Goal: Complete application form

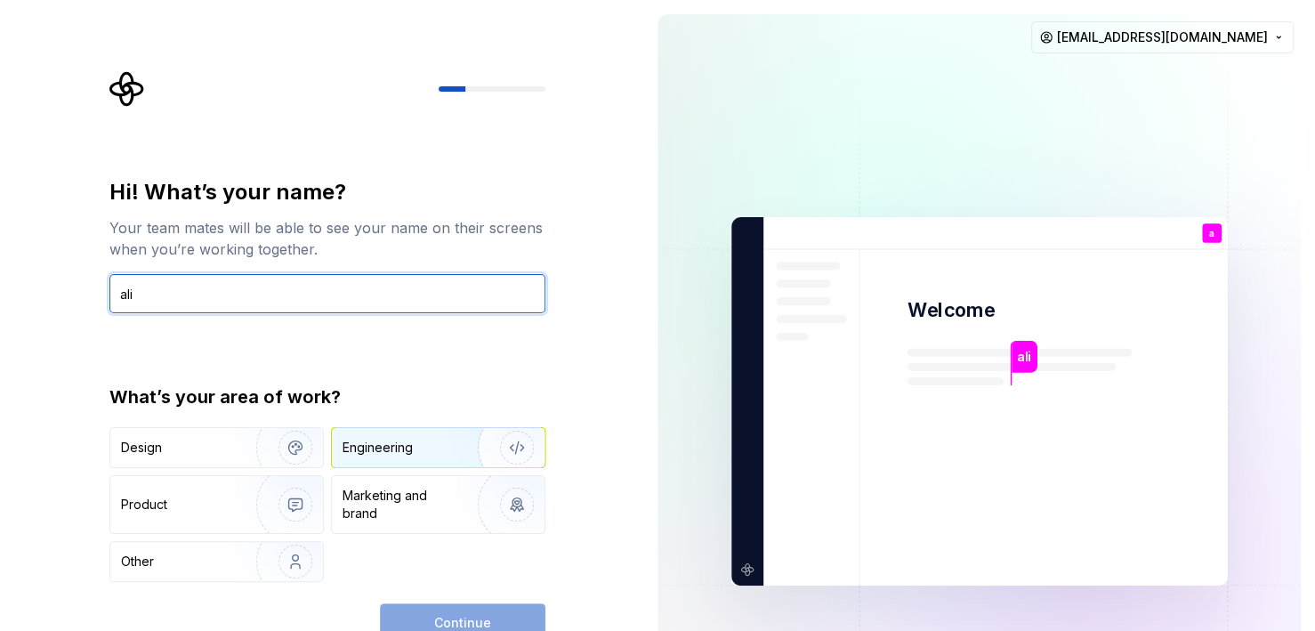
type input "ali"
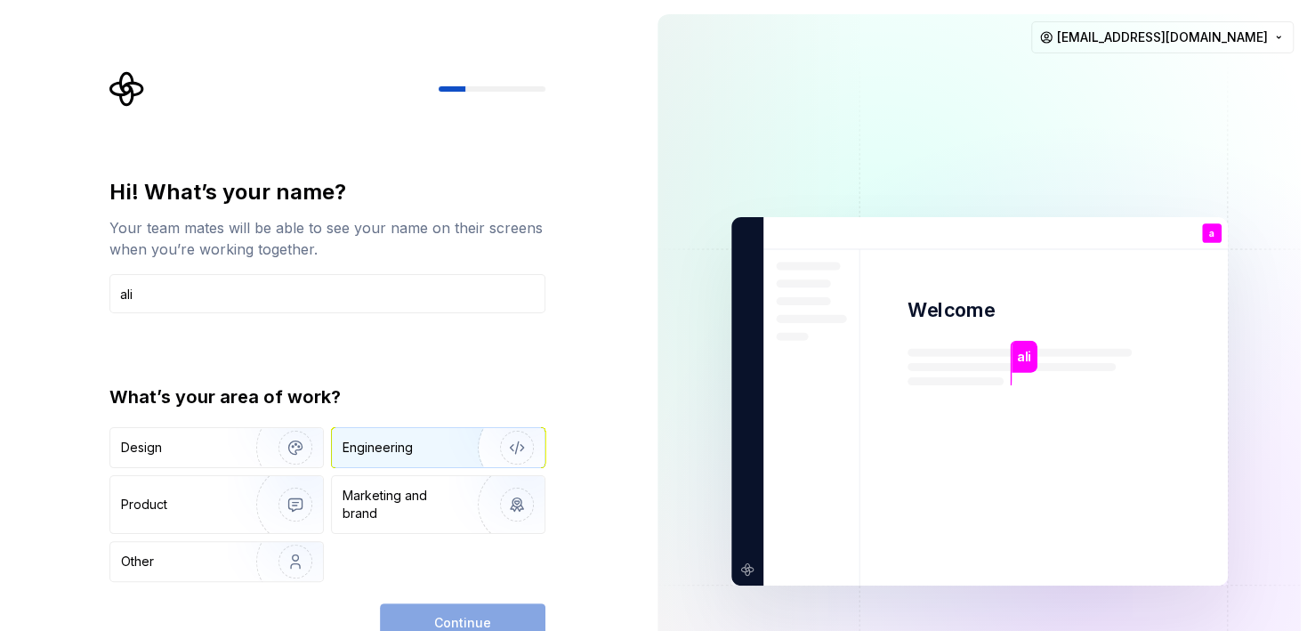
click at [453, 462] on img "button" at bounding box center [506, 447] width 114 height 119
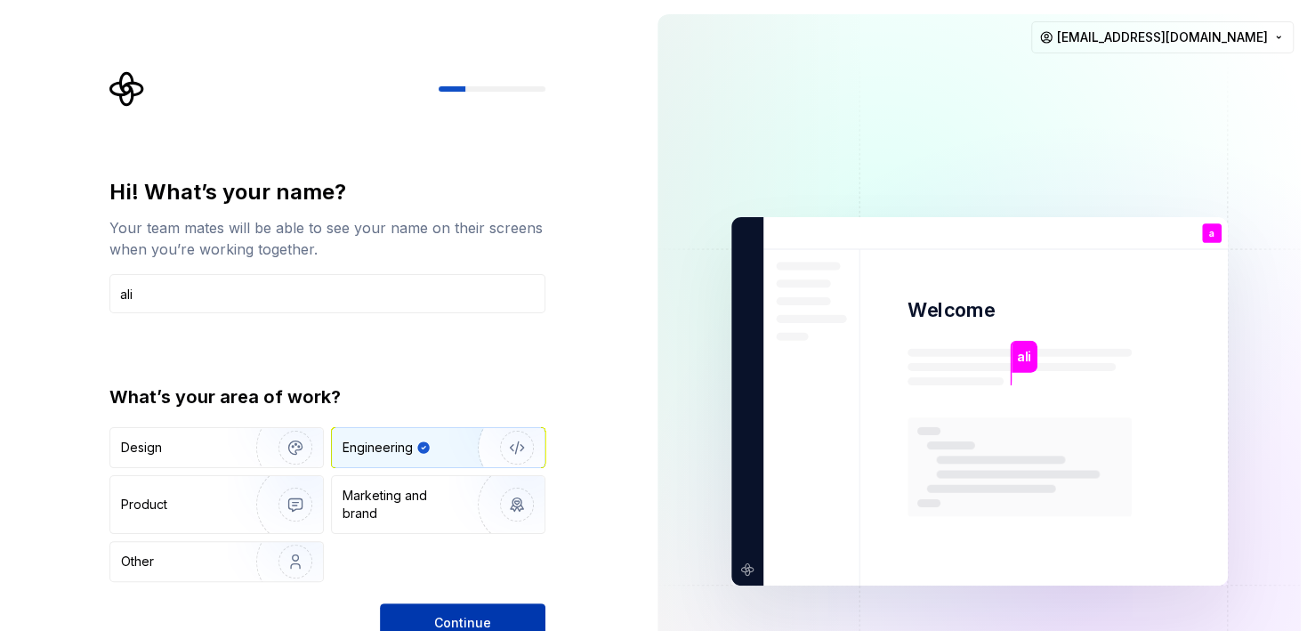
click at [495, 610] on button "Continue" at bounding box center [463, 622] width 166 height 39
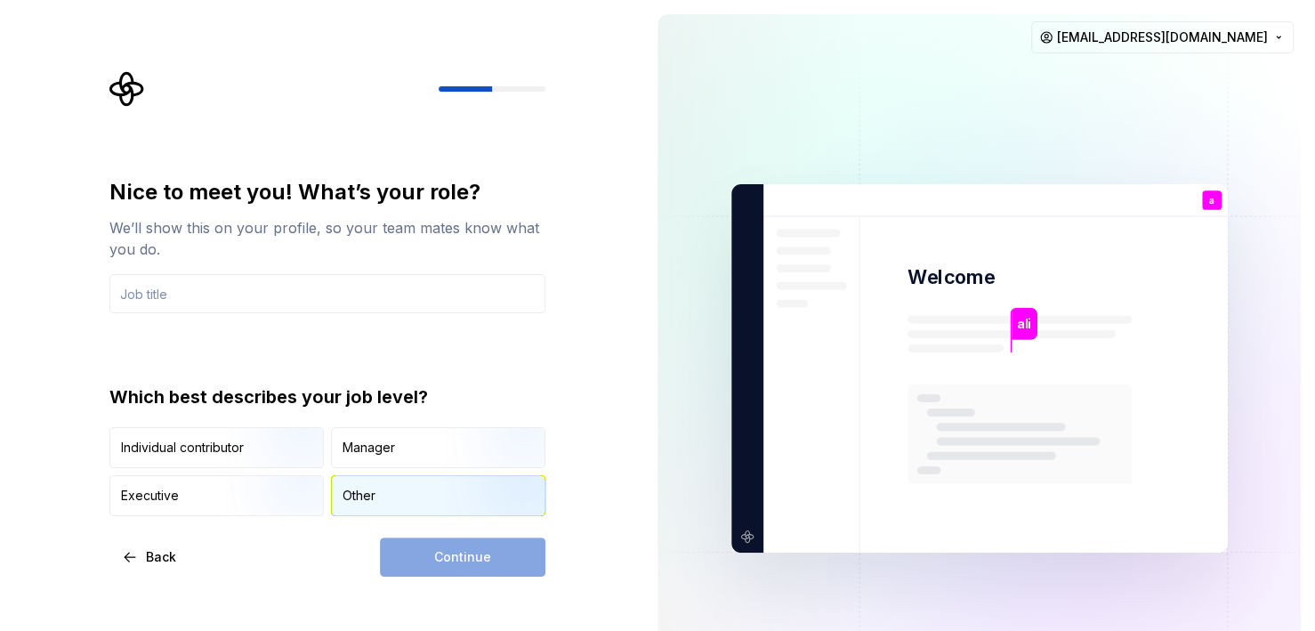
click at [400, 494] on div "Other" at bounding box center [438, 495] width 213 height 39
click at [439, 556] on div "Continue" at bounding box center [463, 557] width 166 height 39
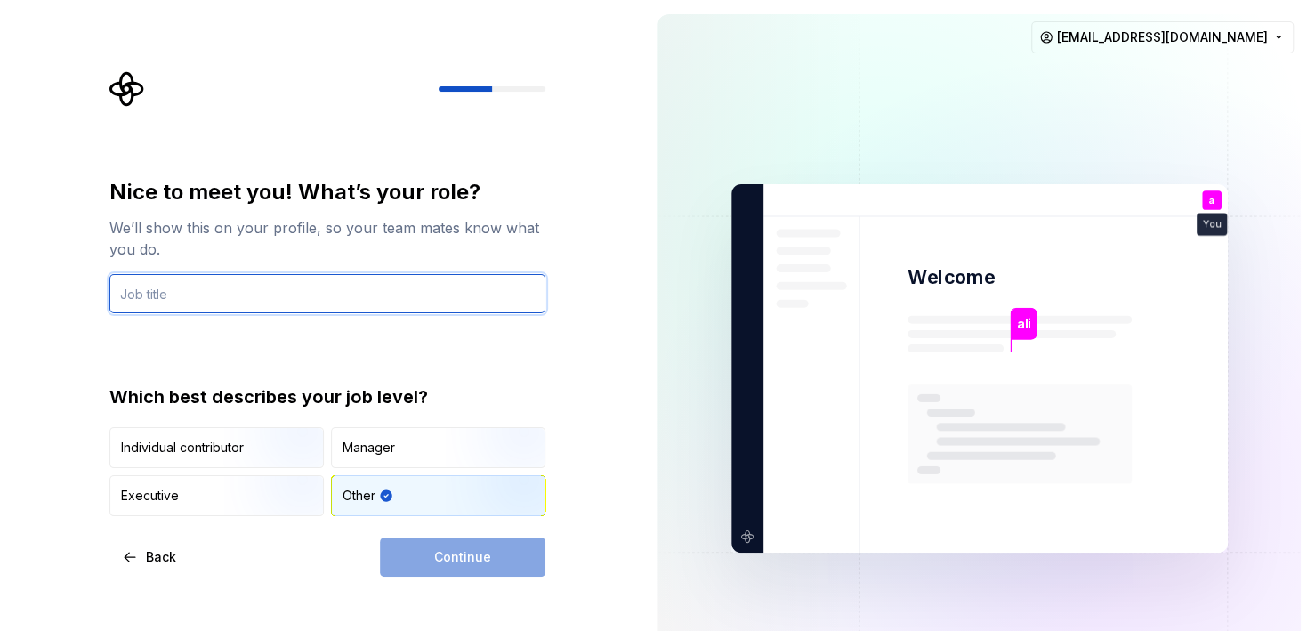
click at [265, 295] on input "text" at bounding box center [327, 293] width 436 height 39
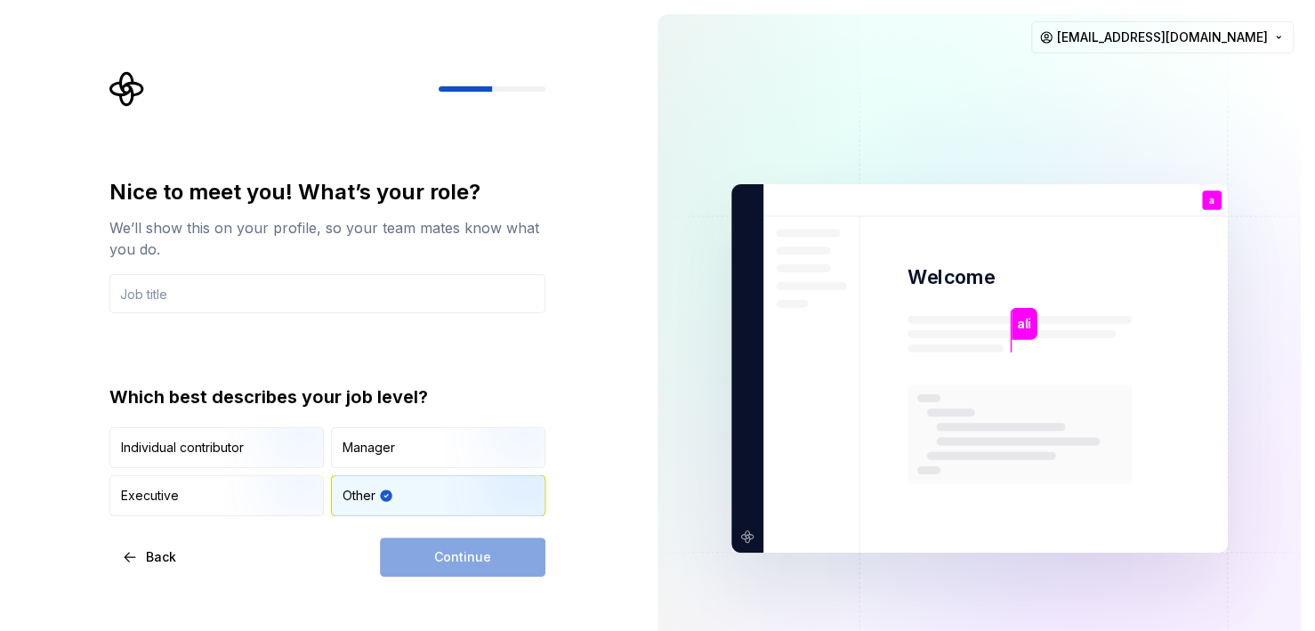
click at [388, 497] on icon "button" at bounding box center [386, 495] width 12 height 12
click at [196, 449] on div "Individual contributor" at bounding box center [182, 448] width 123 height 18
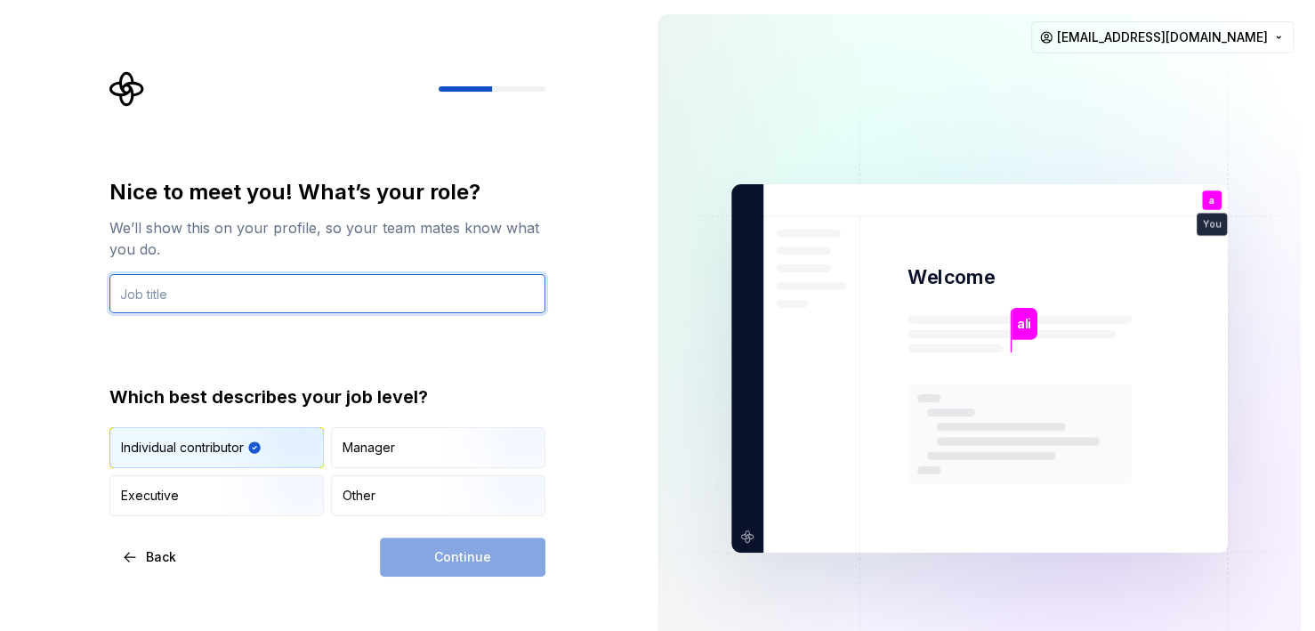
click at [172, 304] on input "text" at bounding box center [327, 293] width 436 height 39
click at [303, 277] on input "text" at bounding box center [327, 293] width 436 height 39
click at [276, 298] on input "text" at bounding box center [327, 293] width 436 height 39
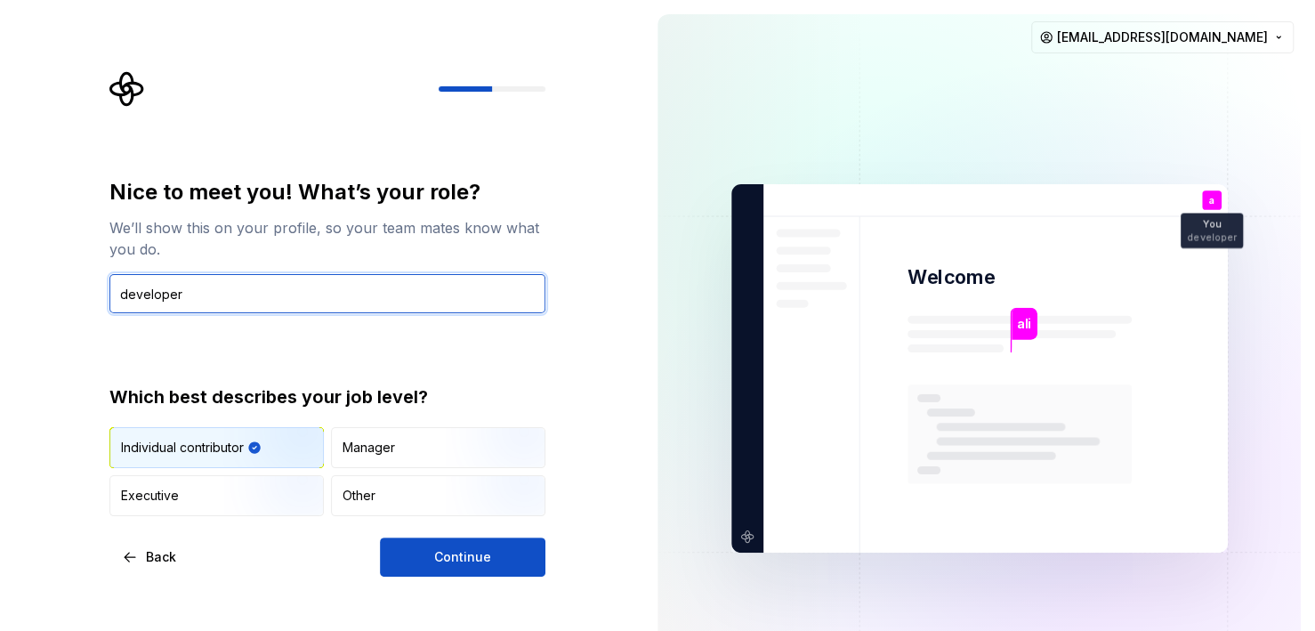
type input "developer"
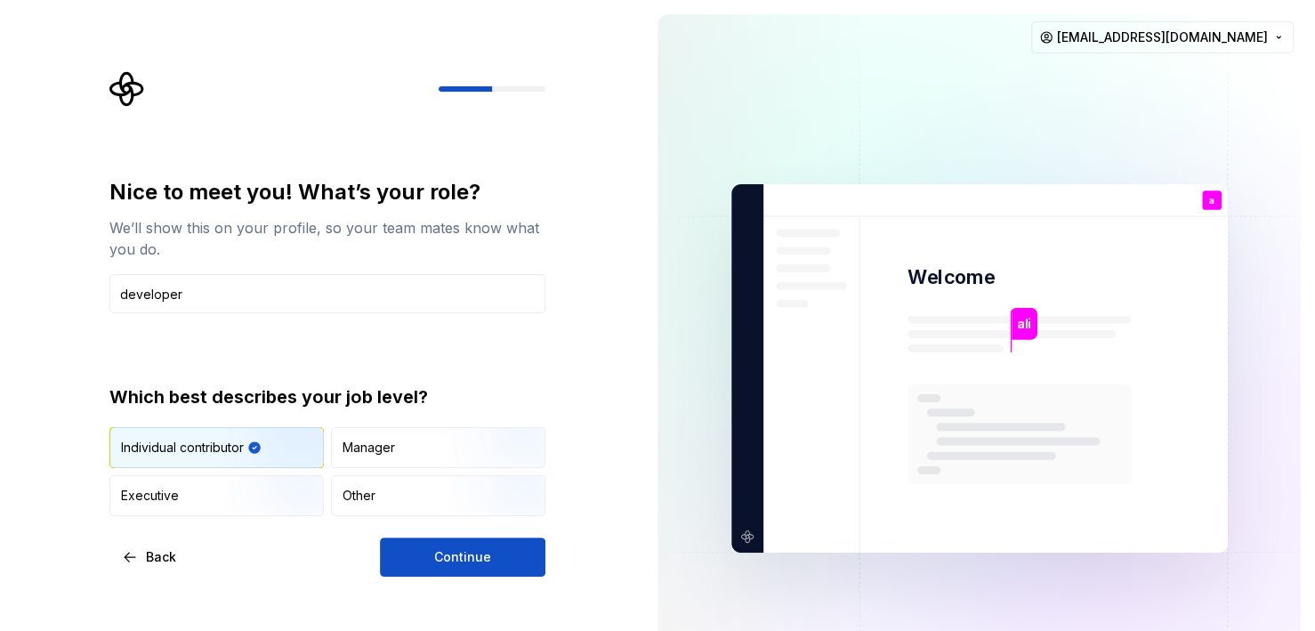
click at [274, 343] on div "Nice to meet you! What’s your role? We’ll show this on your profile, so your te…" at bounding box center [327, 347] width 436 height 338
click at [341, 484] on div "Other" at bounding box center [438, 495] width 213 height 39
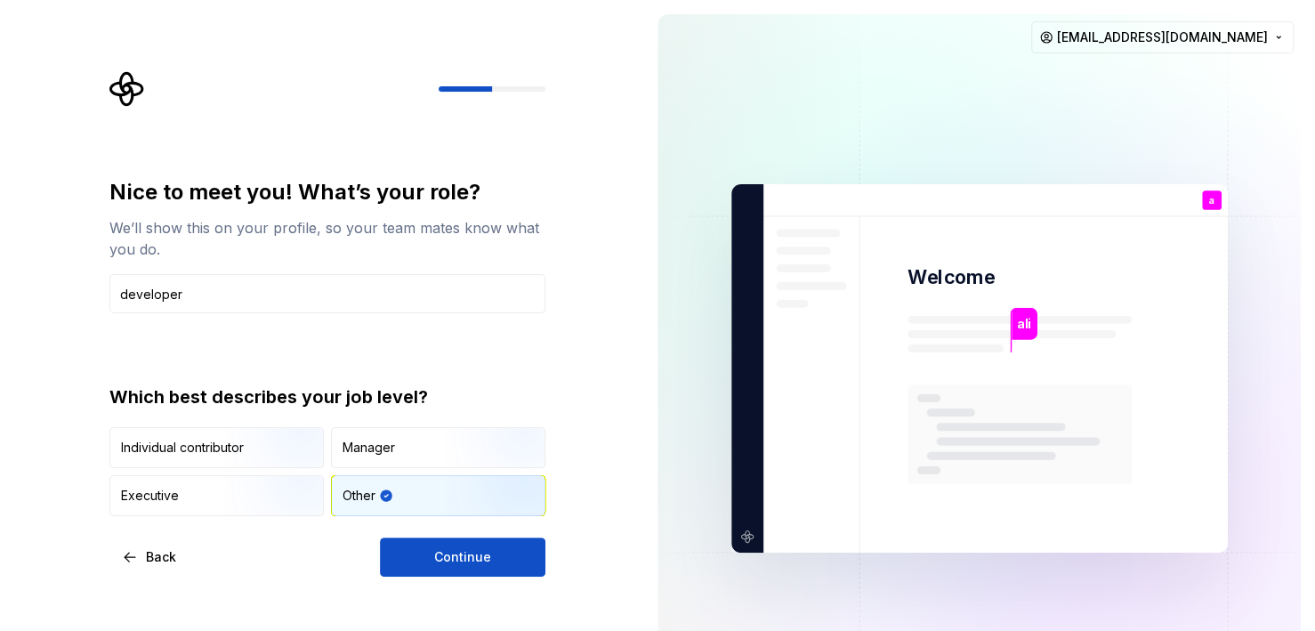
click at [432, 536] on div "Nice to meet you! What’s your role? We’ll show this on your profile, so your te…" at bounding box center [327, 377] width 436 height 399
click at [250, 465] on img "button" at bounding box center [280, 469] width 114 height 119
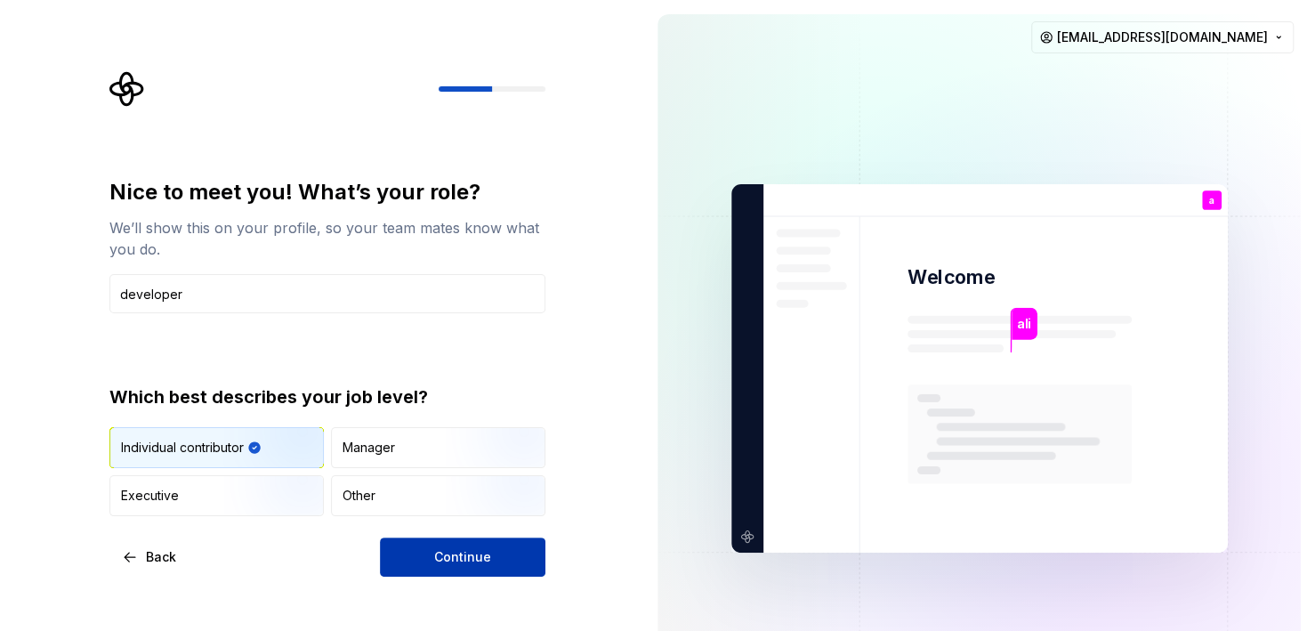
click at [415, 556] on button "Continue" at bounding box center [463, 557] width 166 height 39
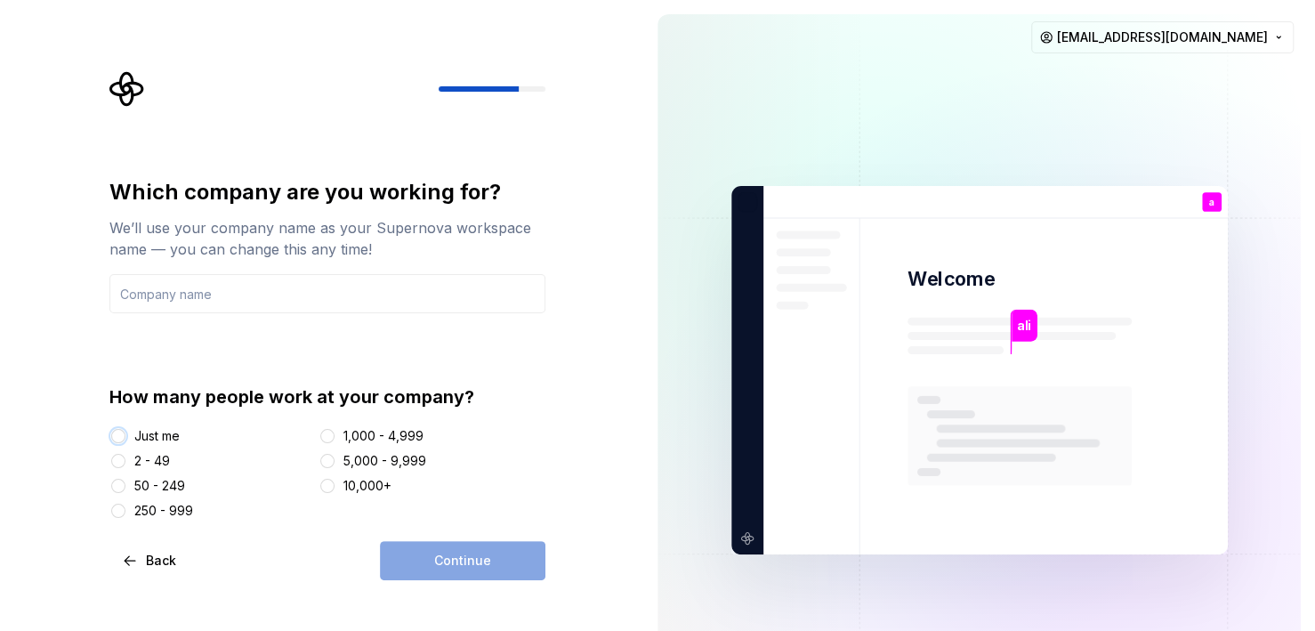
click at [120, 440] on button "Just me" at bounding box center [118, 436] width 14 height 14
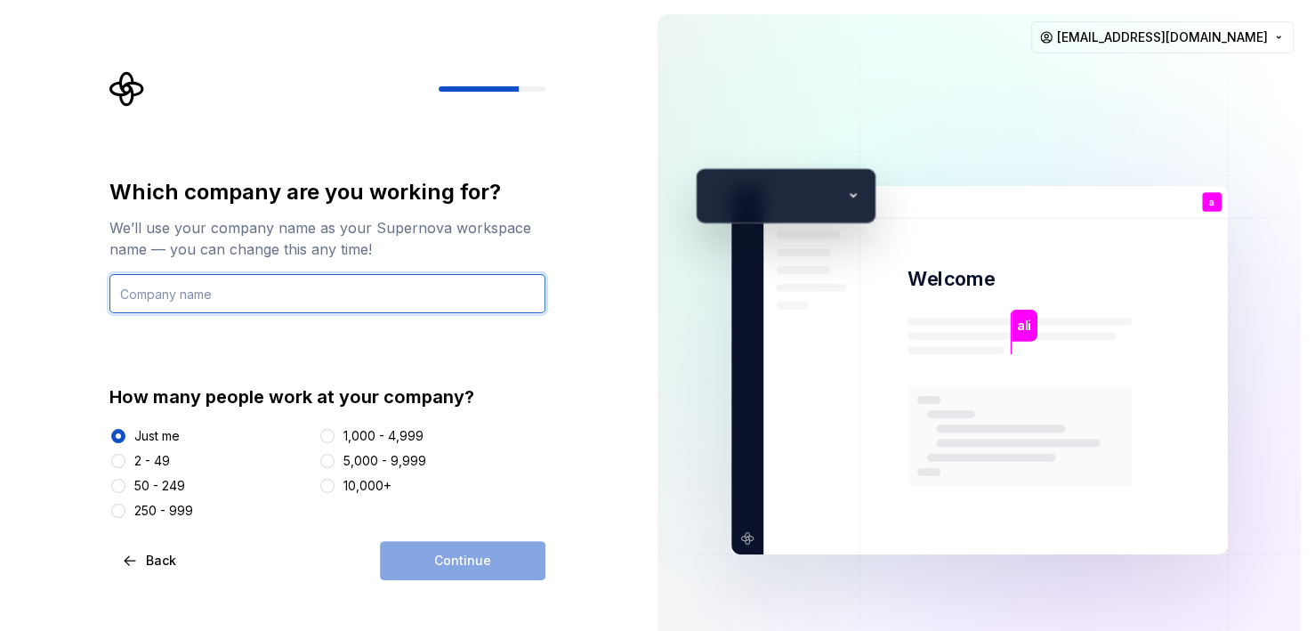
click at [229, 289] on input "text" at bounding box center [327, 293] width 436 height 39
type input "ali"
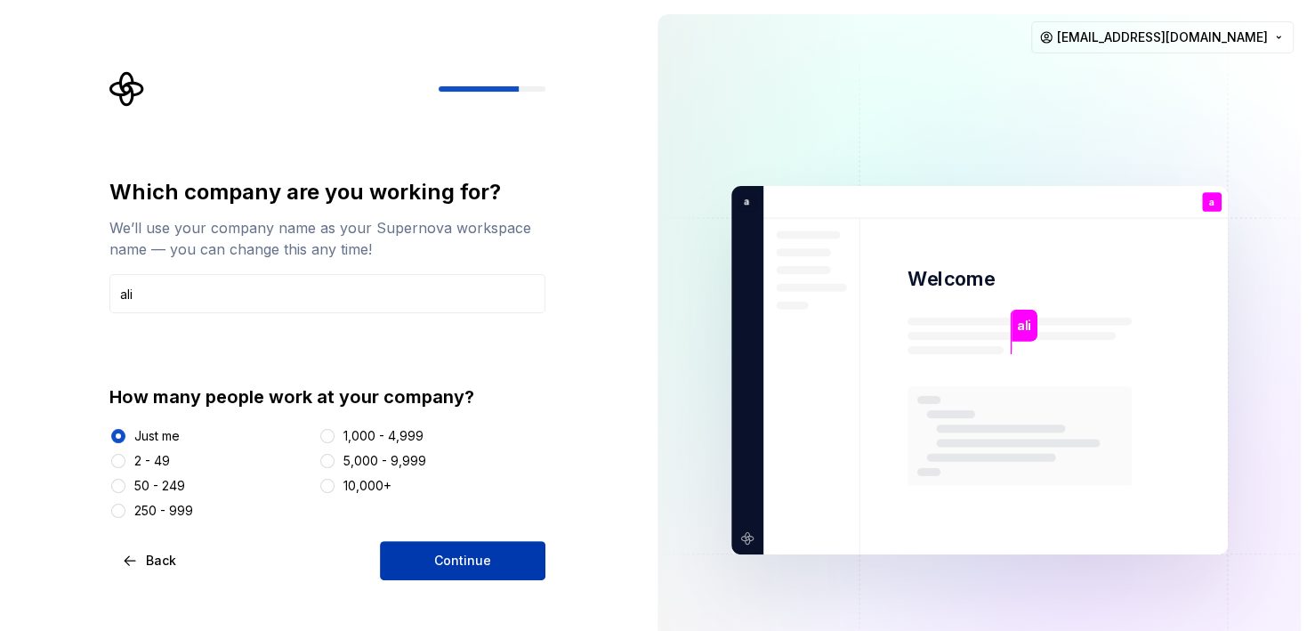
click at [473, 570] on button "Continue" at bounding box center [463, 560] width 166 height 39
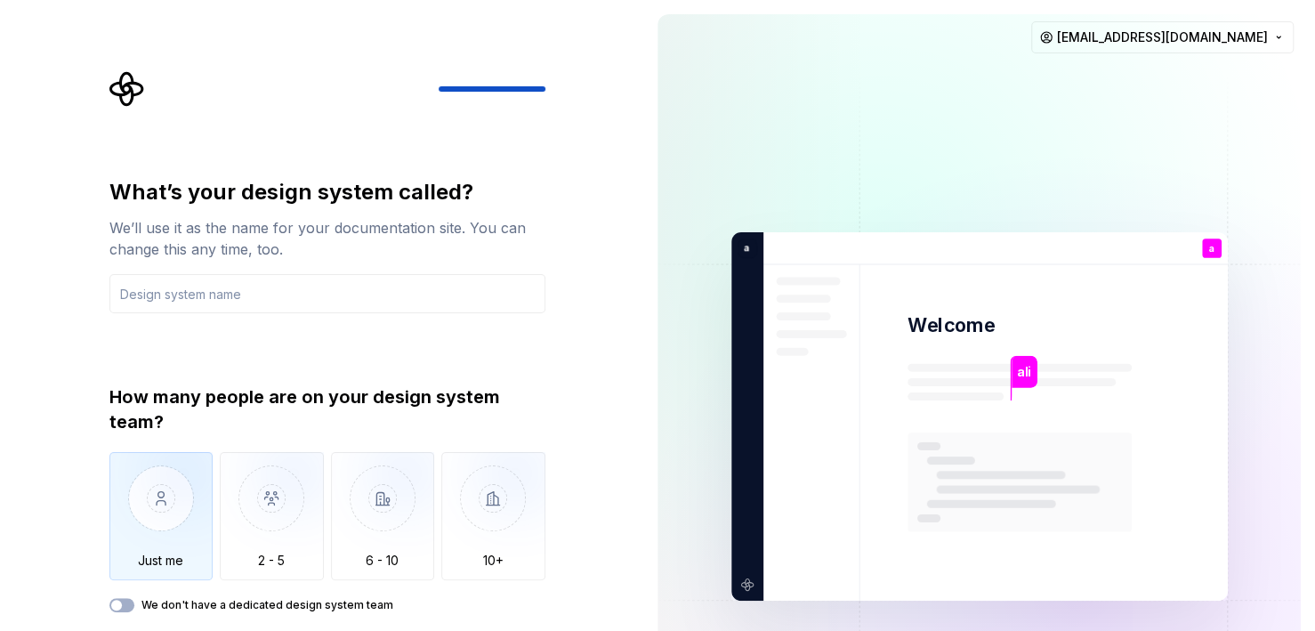
click at [205, 479] on img "button" at bounding box center [161, 511] width 104 height 119
click at [257, 303] on input "text" at bounding box center [327, 293] width 436 height 39
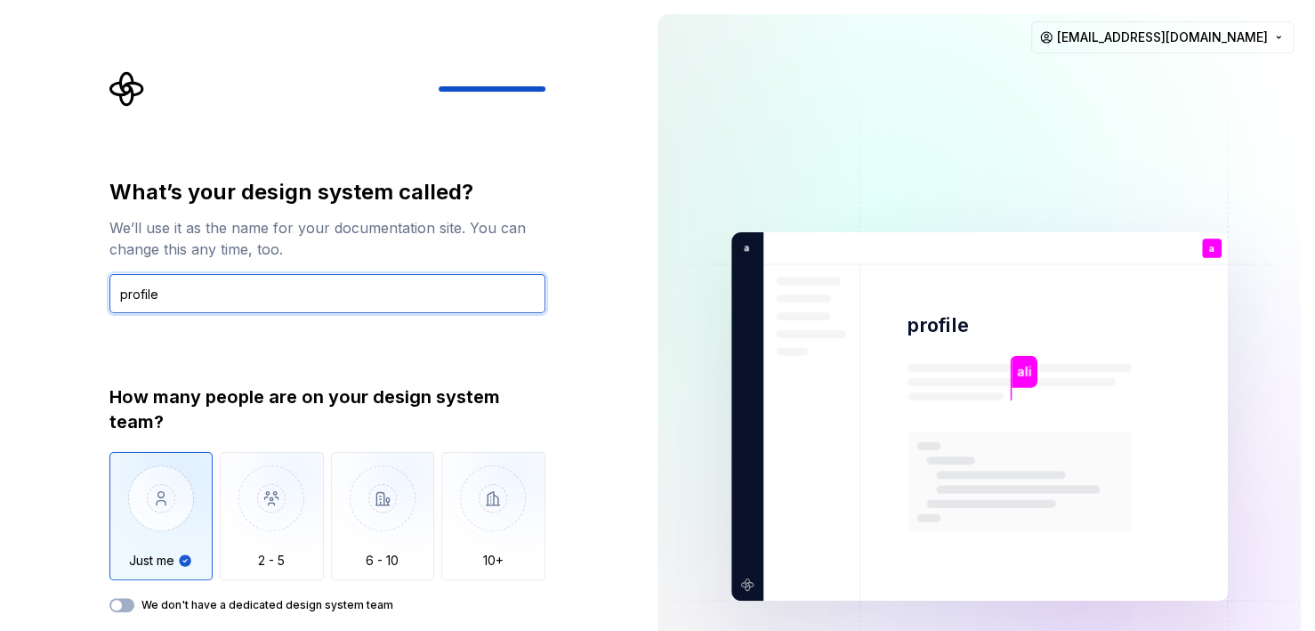
type input "profile"
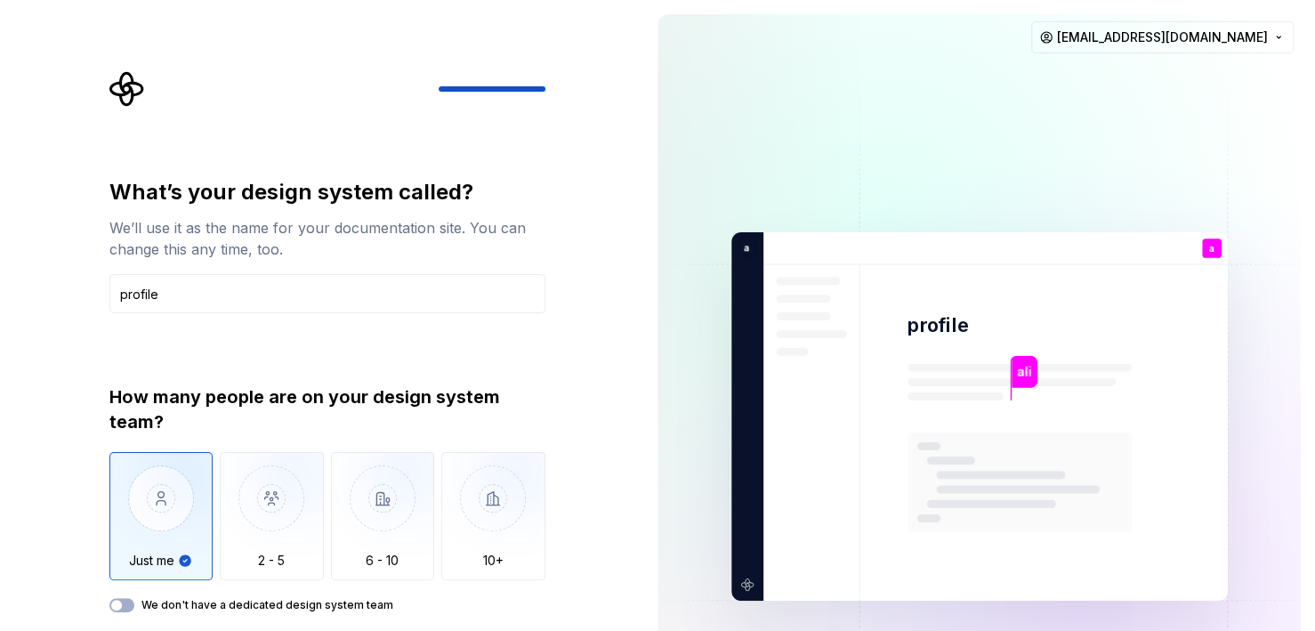
click at [134, 602] on div "We don't have a dedicated design system team" at bounding box center [327, 605] width 436 height 14
click at [117, 603] on span "button" at bounding box center [116, 605] width 11 height 11
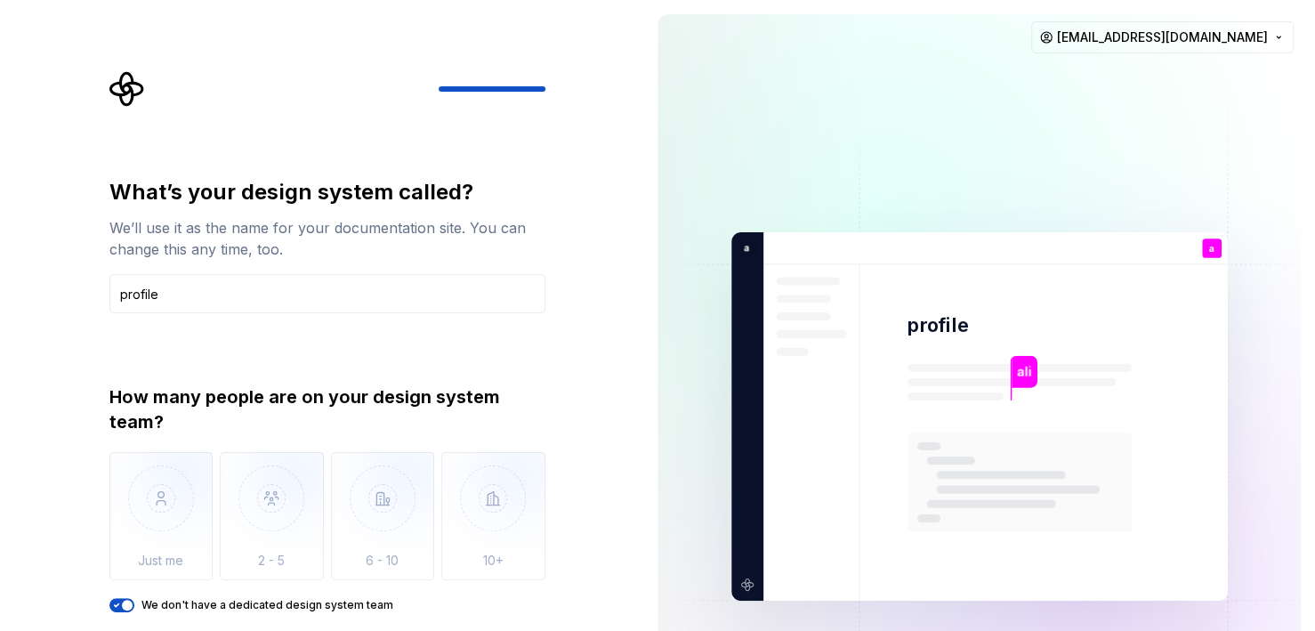
click at [131, 600] on button "We don't have a dedicated design system team" at bounding box center [121, 605] width 25 height 14
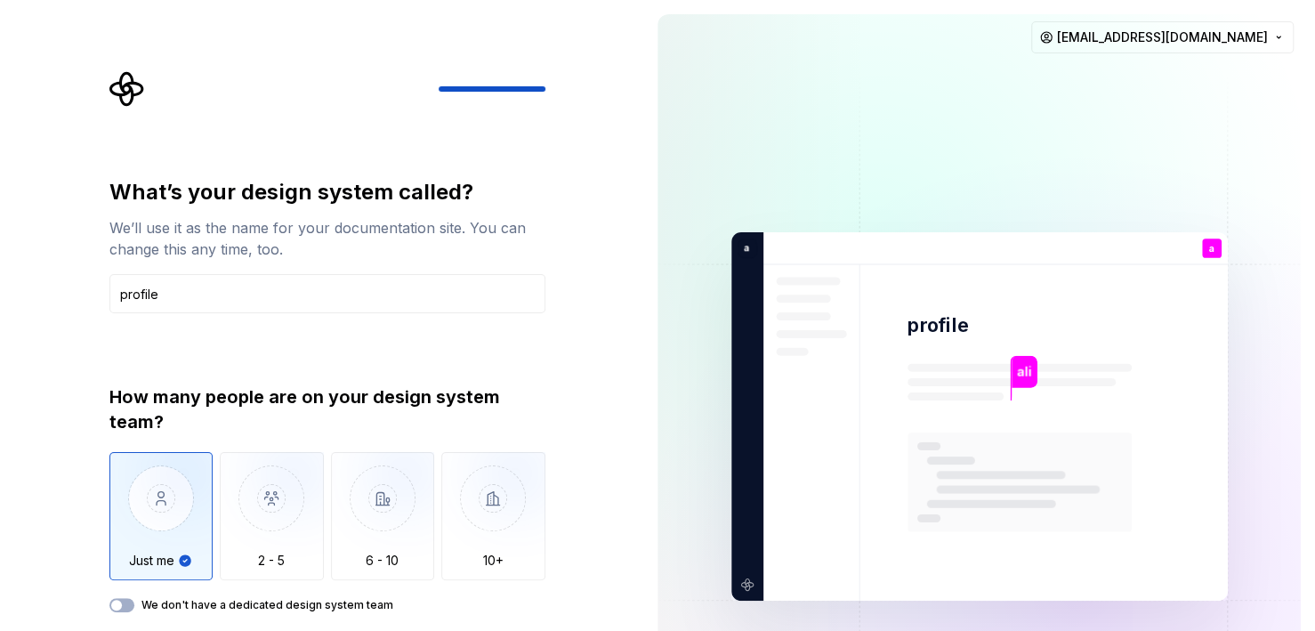
click at [170, 547] on img "button" at bounding box center [161, 511] width 104 height 119
click at [415, 393] on div "How many people are on your design system team?" at bounding box center [327, 409] width 436 height 50
click at [1147, 53] on html "What’s your design system called? We’ll use it as the name for your documentati…" at bounding box center [657, 315] width 1315 height 631
click at [948, 120] on html "What’s your design system called? We’ll use it as the name for your documentati…" at bounding box center [657, 315] width 1315 height 631
click at [375, 393] on div "How many people are on your design system team?" at bounding box center [327, 409] width 436 height 50
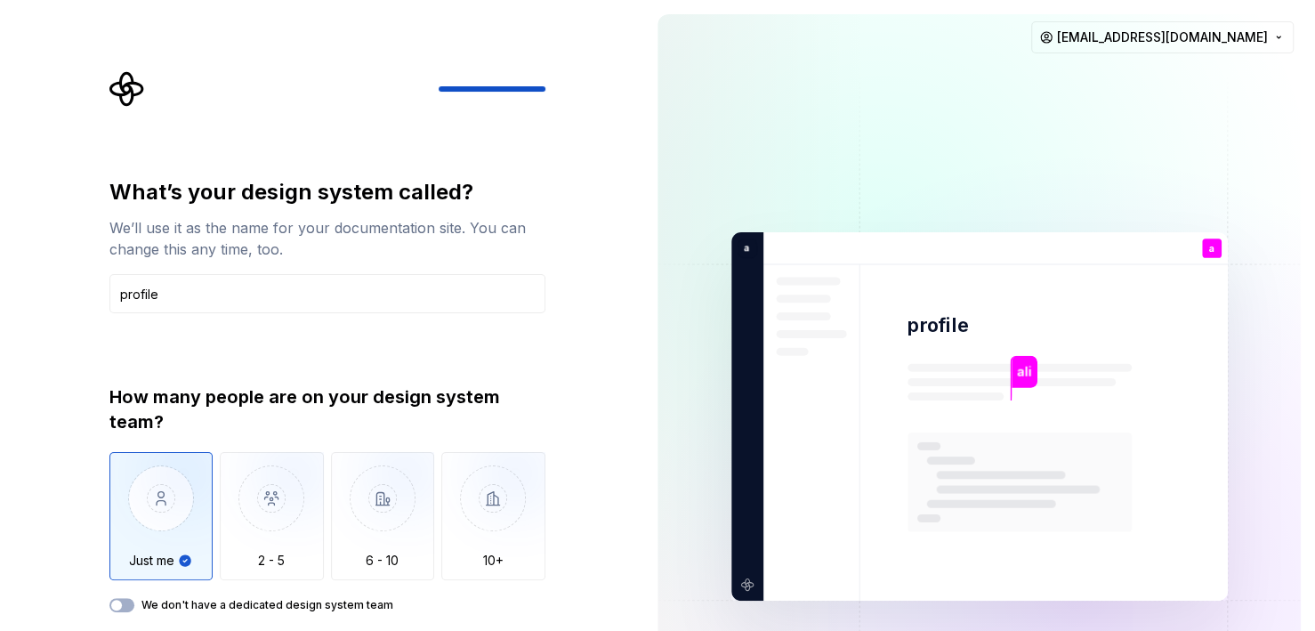
drag, startPoint x: 462, startPoint y: 79, endPoint x: 531, endPoint y: 97, distance: 71.7
click at [531, 97] on div at bounding box center [327, 89] width 436 height 36
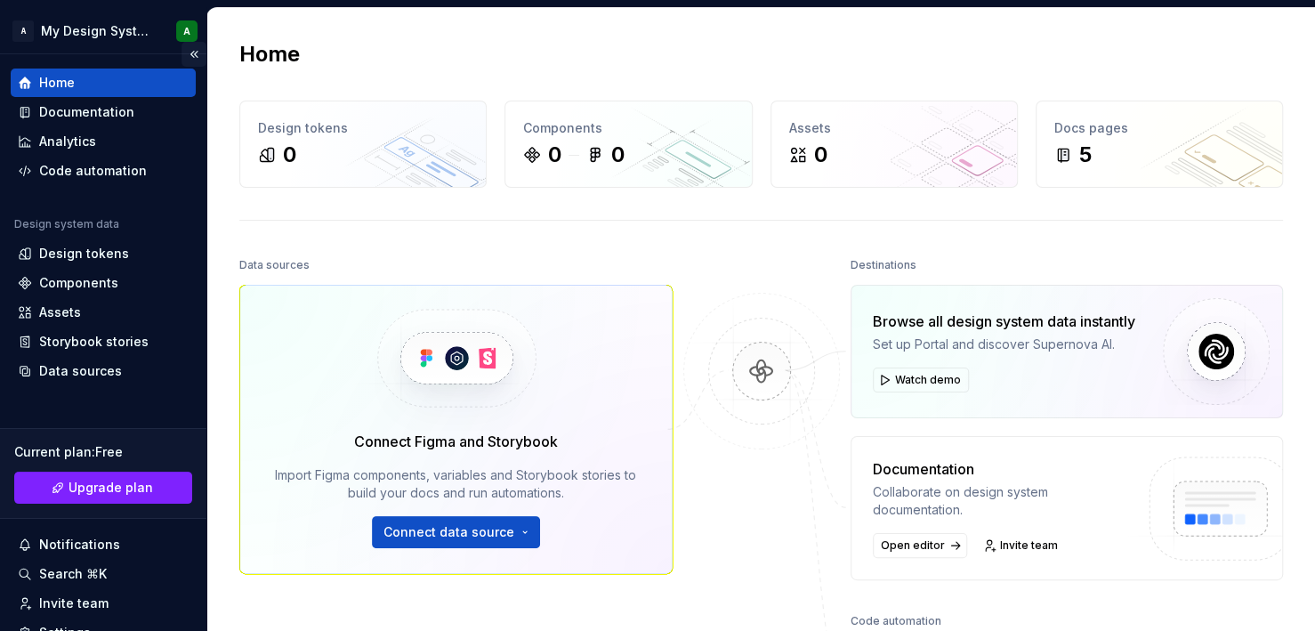
click at [188, 53] on button "Collapse sidebar" at bounding box center [194, 54] width 25 height 25
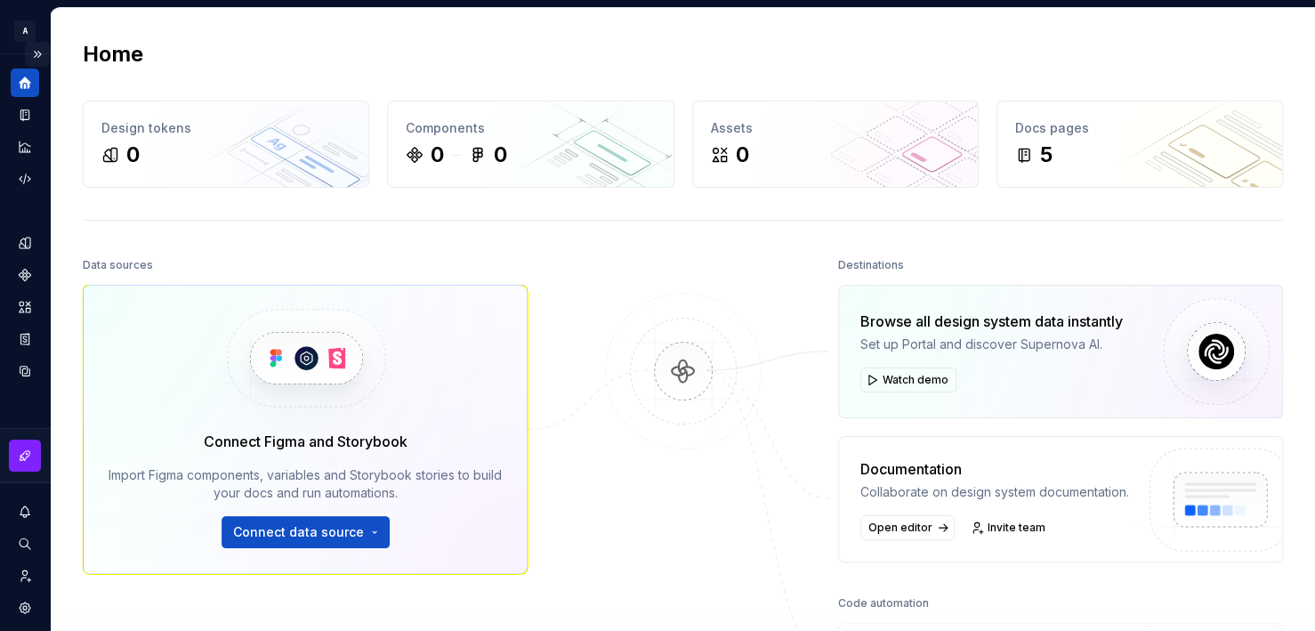
click at [25, 53] on button "Expand sidebar" at bounding box center [37, 54] width 25 height 25
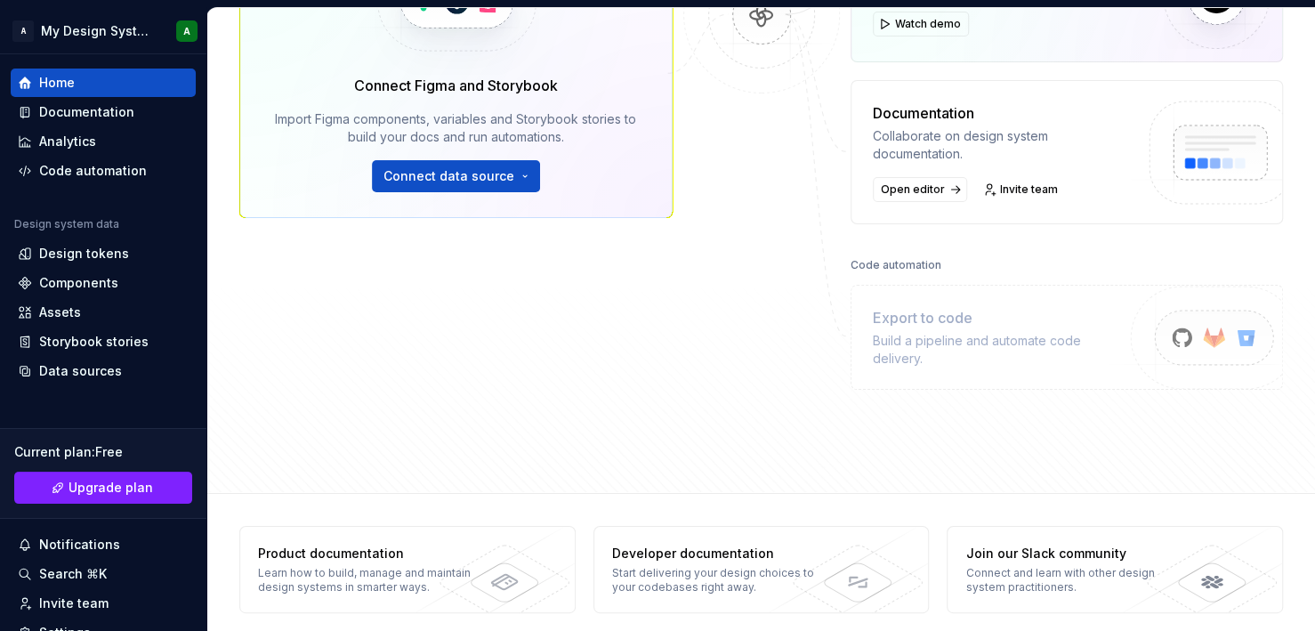
scroll to position [367, 0]
